Goal: Task Accomplishment & Management: Complete application form

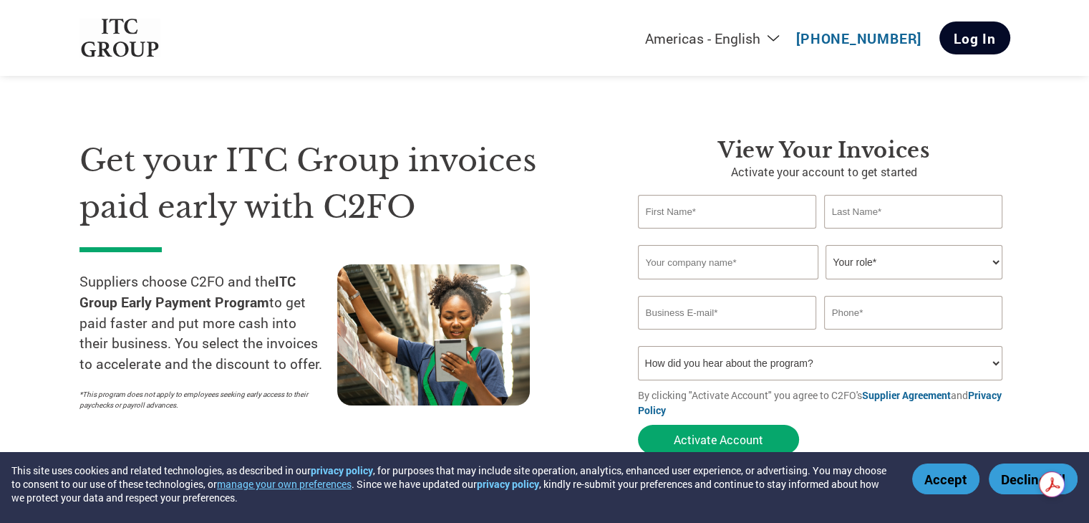
click at [977, 53] on link "Log In" at bounding box center [974, 37] width 71 height 33
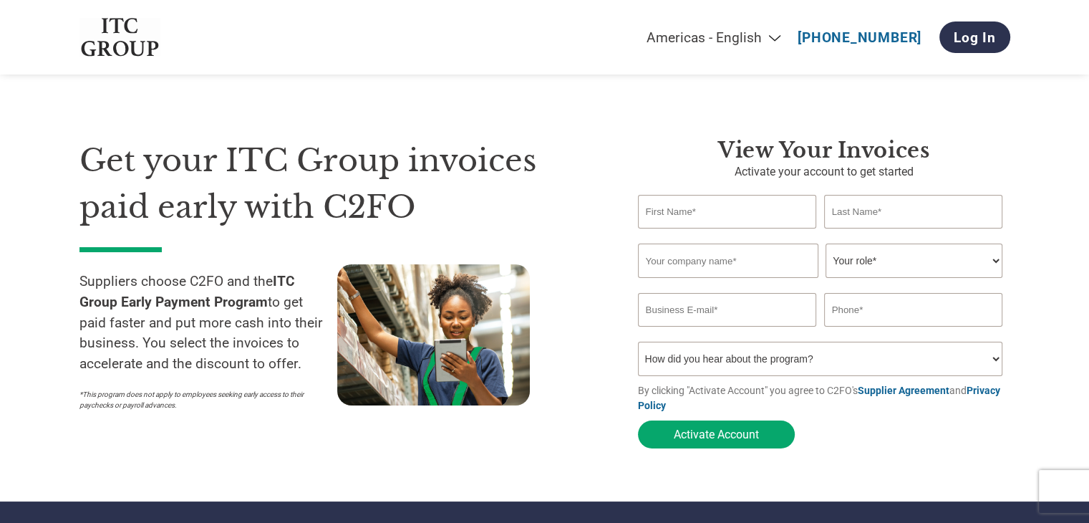
click at [732, 364] on select "How did you hear about the program? Received a letter Email Social Media Online…" at bounding box center [820, 358] width 365 height 34
select select "Email"
click at [638, 344] on select "How did you hear about the program? Received a letter Email Social Media Online…" at bounding box center [820, 358] width 365 height 34
click at [747, 205] on input "text" at bounding box center [727, 212] width 179 height 34
type input "[DATE]"
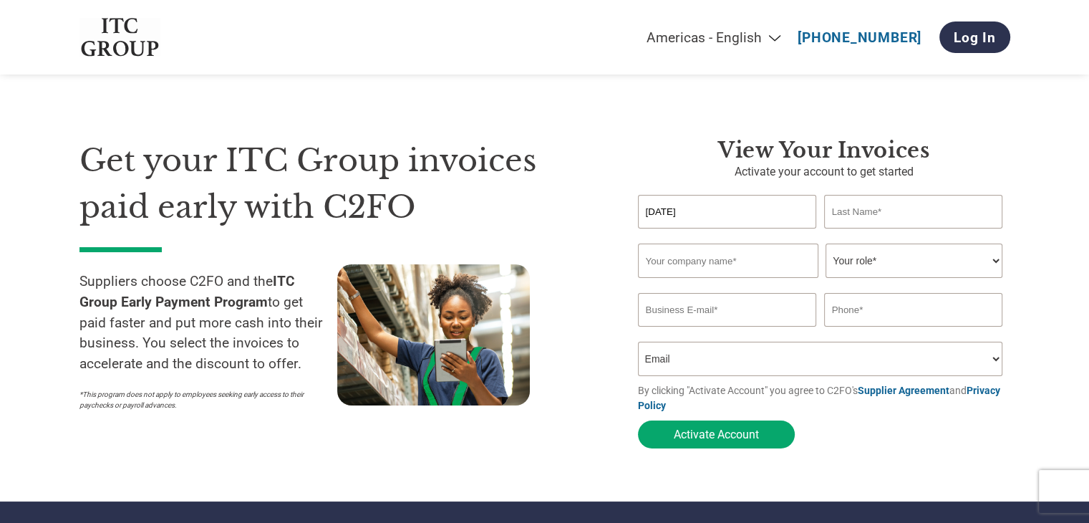
click at [878, 206] on input "text" at bounding box center [913, 212] width 179 height 34
type input "a"
type input "Datta"
click at [740, 250] on input "text" at bounding box center [728, 260] width 180 height 34
type input "Fairdeal Enterprise"
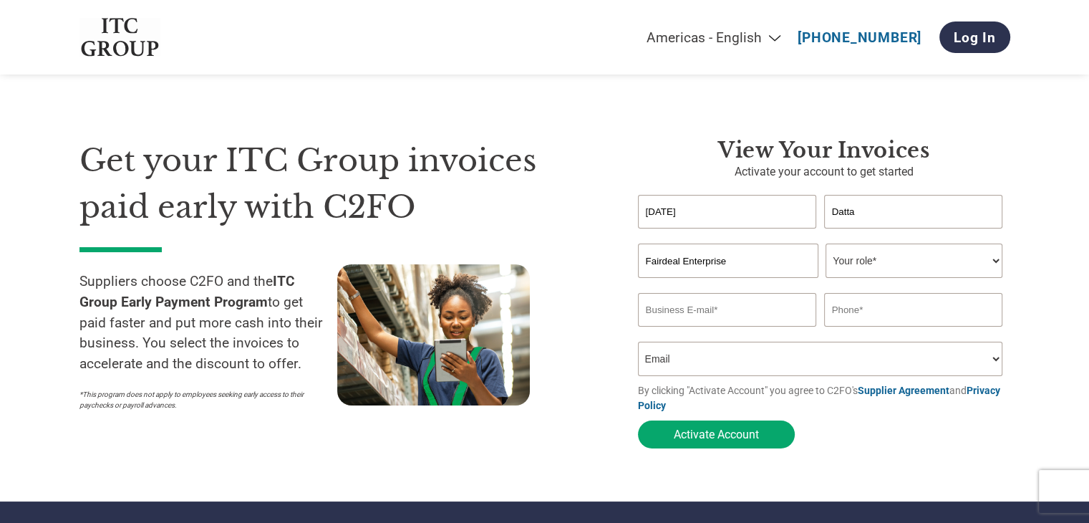
click at [885, 258] on select "Your role* CFO Controller Credit Manager Finance Director Treasurer CEO Preside…" at bounding box center [913, 260] width 177 height 34
select select "OFFICE_MANAGER"
click at [825, 244] on select "Your role* CFO Controller Credit Manager Finance Director Treasurer CEO Preside…" at bounding box center [913, 260] width 177 height 34
click at [732, 319] on input "email" at bounding box center [727, 310] width 179 height 34
type input "[EMAIL_ADDRESS][DOMAIN_NAME]"
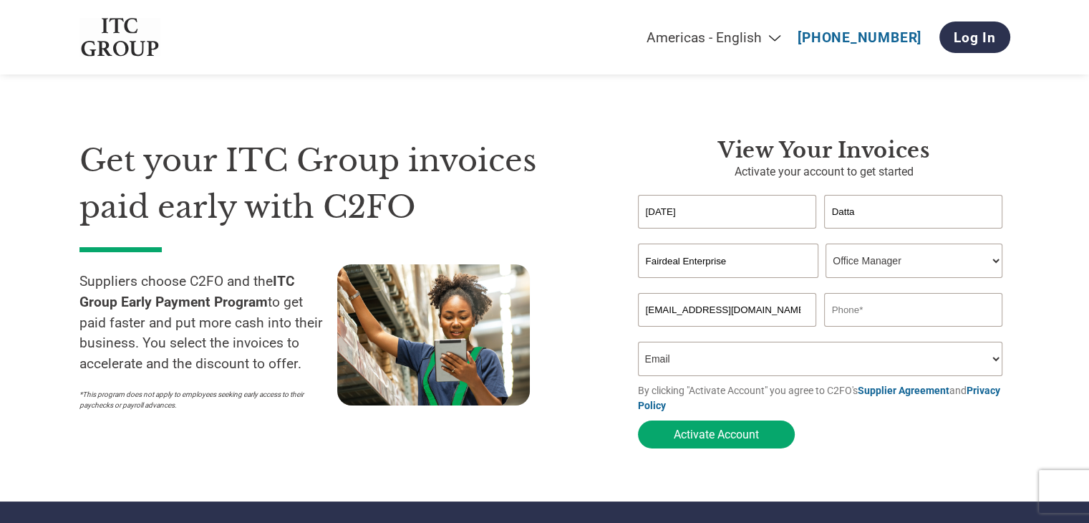
click at [903, 313] on input "text" at bounding box center [913, 310] width 179 height 34
type input "9836437679"
click at [720, 432] on button "Activate Account" at bounding box center [716, 434] width 157 height 28
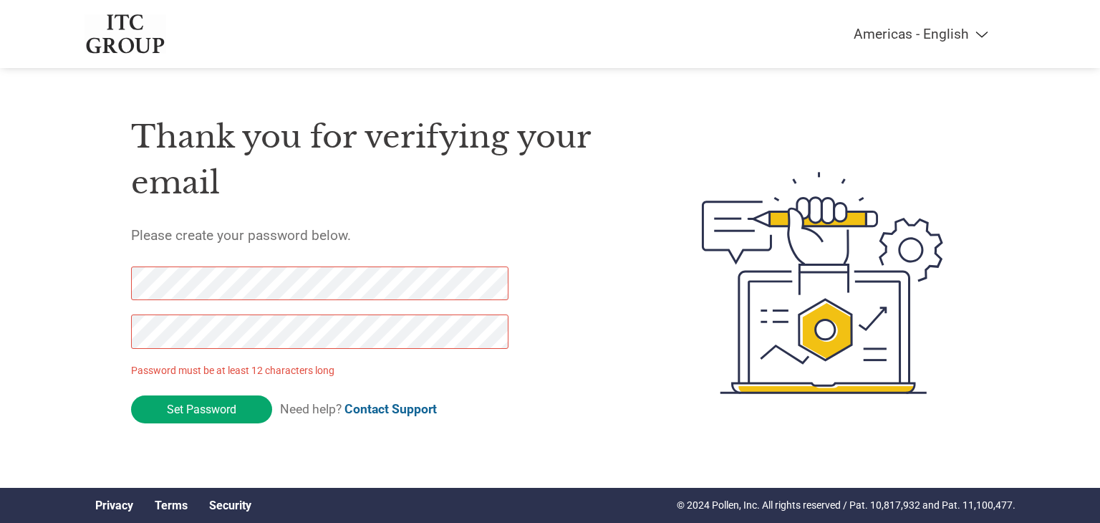
drag, startPoint x: 238, startPoint y: 414, endPoint x: 6, endPoint y: 286, distance: 265.3
click at [6, 286] on div "Americas - English Américas - Español Américas - Português Amériques - Français…" at bounding box center [550, 225] width 1100 height 451
click at [0, 321] on div "Americas - English Américas - Español Américas - Português Amériques - Français…" at bounding box center [550, 225] width 1100 height 451
click at [24, 285] on div "Americas - English Américas - Español Américas - Português Amériques - Français…" at bounding box center [550, 225] width 1100 height 451
click at [230, 416] on input "Set Password" at bounding box center [201, 409] width 141 height 28
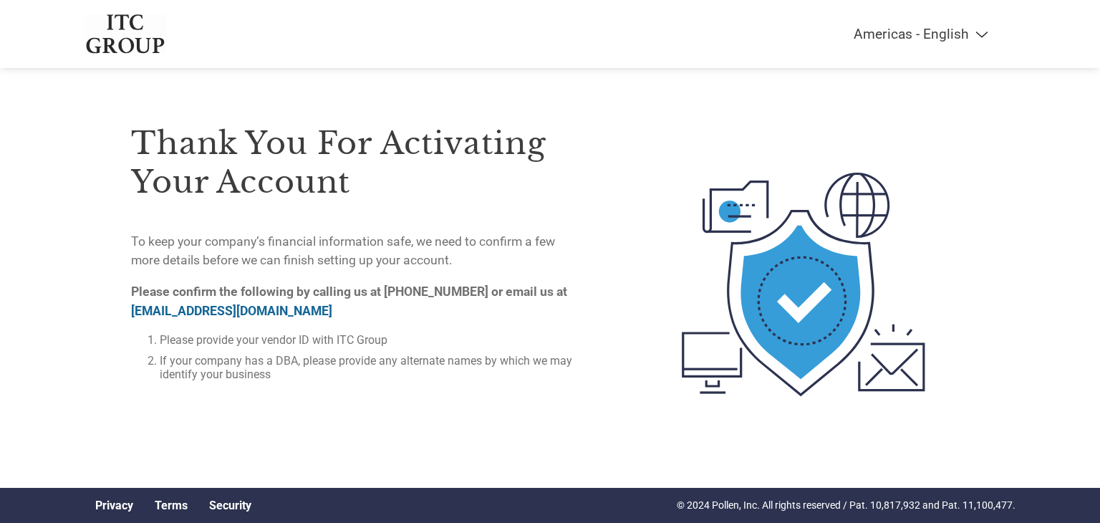
click at [162, 309] on link "on-boarding@c2fo.com" at bounding box center [231, 311] width 201 height 14
drag, startPoint x: 1037, startPoint y: 170, endPoint x: 905, endPoint y: 136, distance: 136.1
click at [1037, 170] on div "Americas - English Américas - Español Américas - Português Amériques - Français…" at bounding box center [550, 227] width 1100 height 454
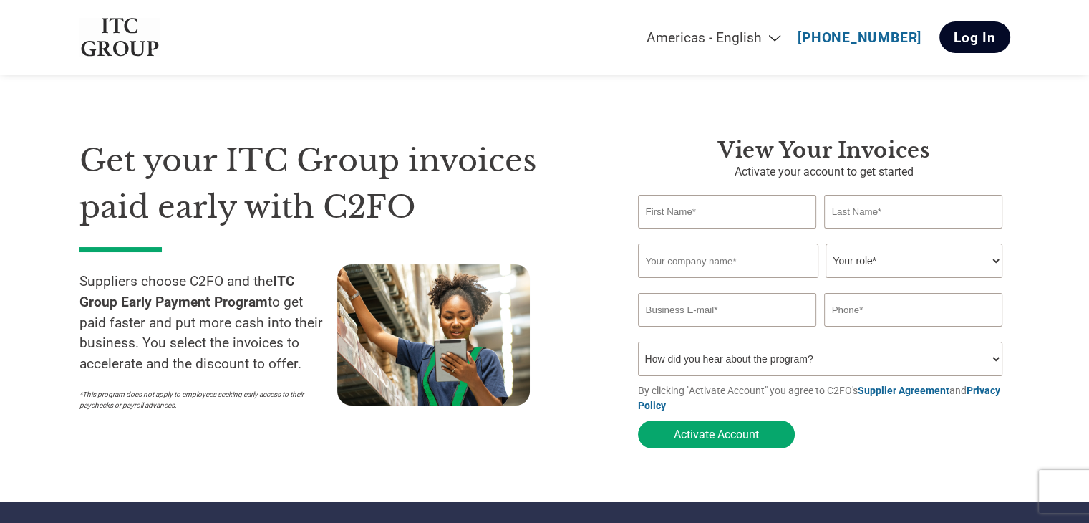
click at [978, 32] on link "Log In" at bounding box center [974, 36] width 71 height 31
